Goal: Find specific page/section: Find specific page/section

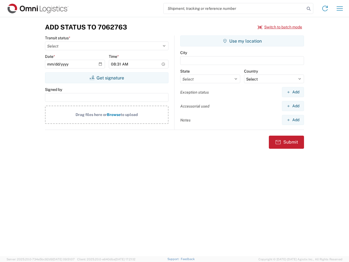
click at [234, 8] on input "search" at bounding box center [234, 8] width 141 height 10
click at [309, 9] on icon at bounding box center [309, 9] width 8 height 8
click at [325, 8] on icon at bounding box center [325, 8] width 9 height 9
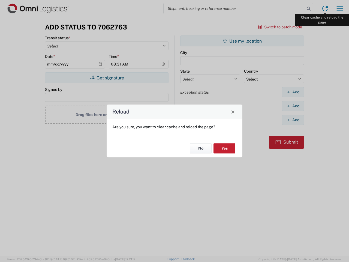
click at [340, 8] on div "Reload Are you sure, you want to clear cache and reload the page? No Yes" at bounding box center [174, 131] width 349 height 262
click at [280, 27] on div "Reload Are you sure, you want to clear cache and reload the page? No Yes" at bounding box center [174, 131] width 349 height 262
click at [107, 78] on div "Reload Are you sure, you want to clear cache and reload the page? No Yes" at bounding box center [174, 131] width 349 height 262
click at [242, 41] on div "Reload Are you sure, you want to clear cache and reload the page? No Yes" at bounding box center [174, 131] width 349 height 262
click at [293, 92] on div "Reload Are you sure, you want to clear cache and reload the page? No Yes" at bounding box center [174, 131] width 349 height 262
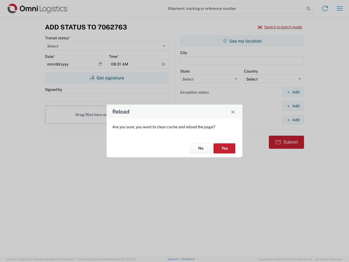
click at [293, 106] on div "Reload Are you sure, you want to clear cache and reload the page? No Yes" at bounding box center [174, 131] width 349 height 262
click at [293, 120] on div "Reload Are you sure, you want to clear cache and reload the page? No Yes" at bounding box center [174, 131] width 349 height 262
